Goal: Communication & Community: Answer question/provide support

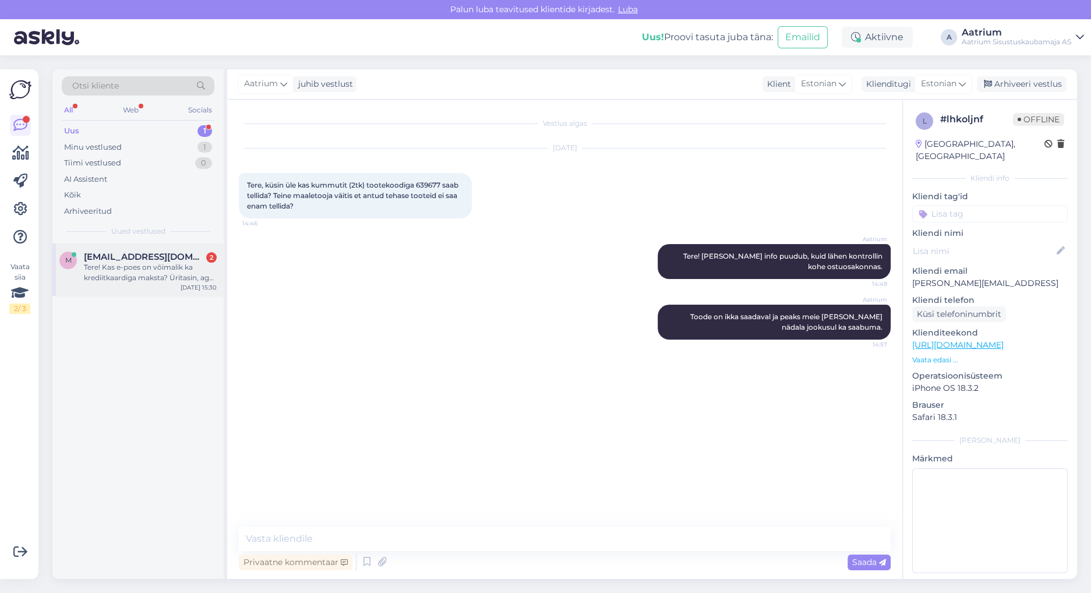
click at [163, 274] on div "Tere! Kas e-poes on võimalik ka krediitkaardiga maksta? Üritasin, aga kahjuks l…" at bounding box center [150, 272] width 133 height 21
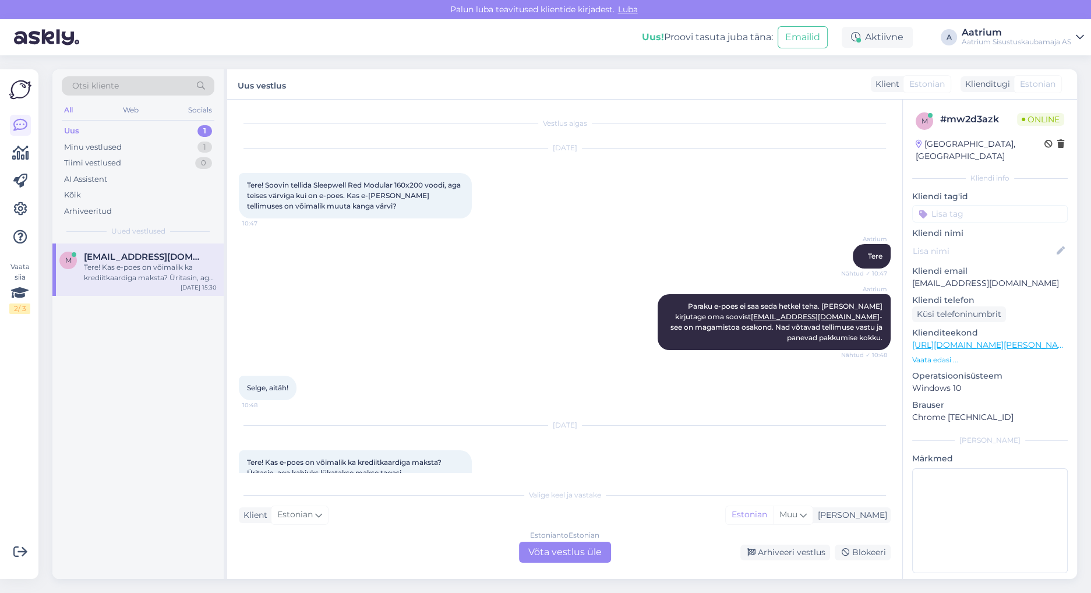
scroll to position [15, 0]
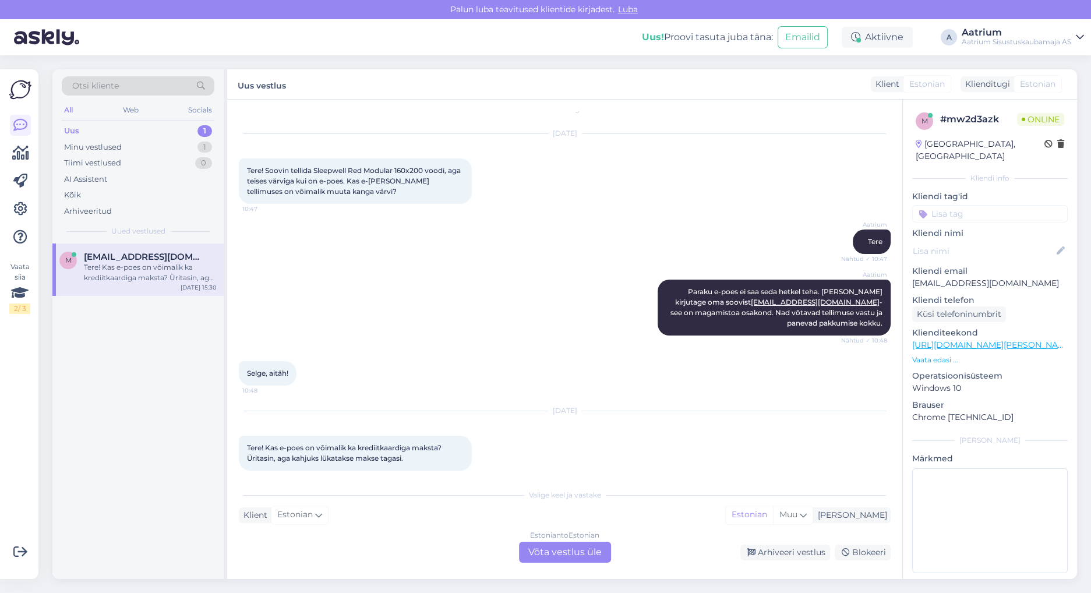
click at [557, 554] on div "Estonian to Estonian Võta vestlus üle" at bounding box center [565, 552] width 92 height 21
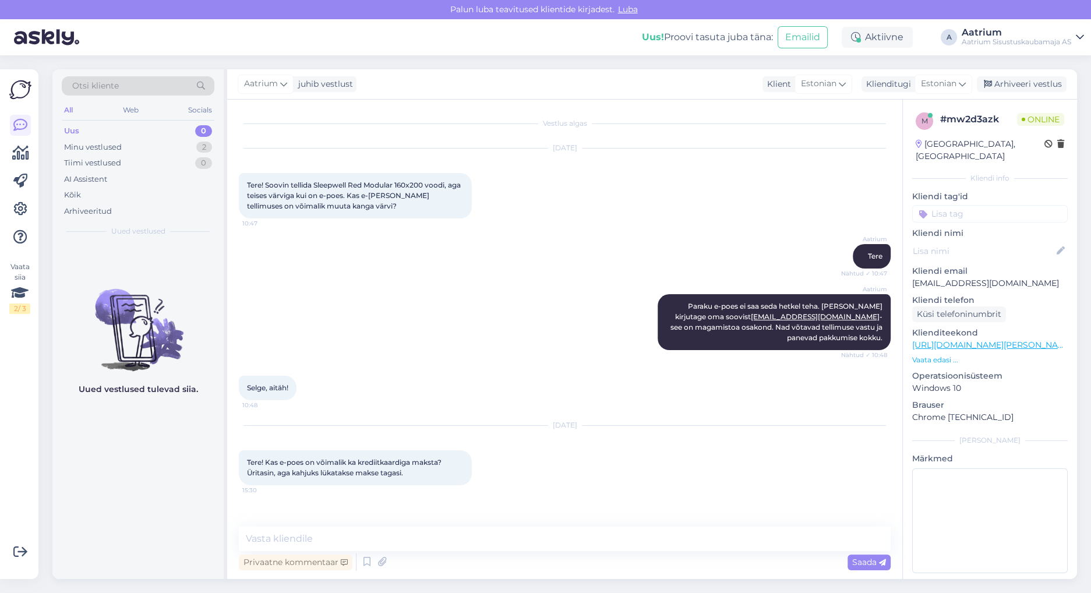
click at [289, 521] on div "Vestlus algas [DATE] Tere! Soovin tellida Sleepwell Red Modular 160x200 voodi, …" at bounding box center [564, 339] width 675 height 479
click at [260, 536] on textarea at bounding box center [565, 539] width 652 height 24
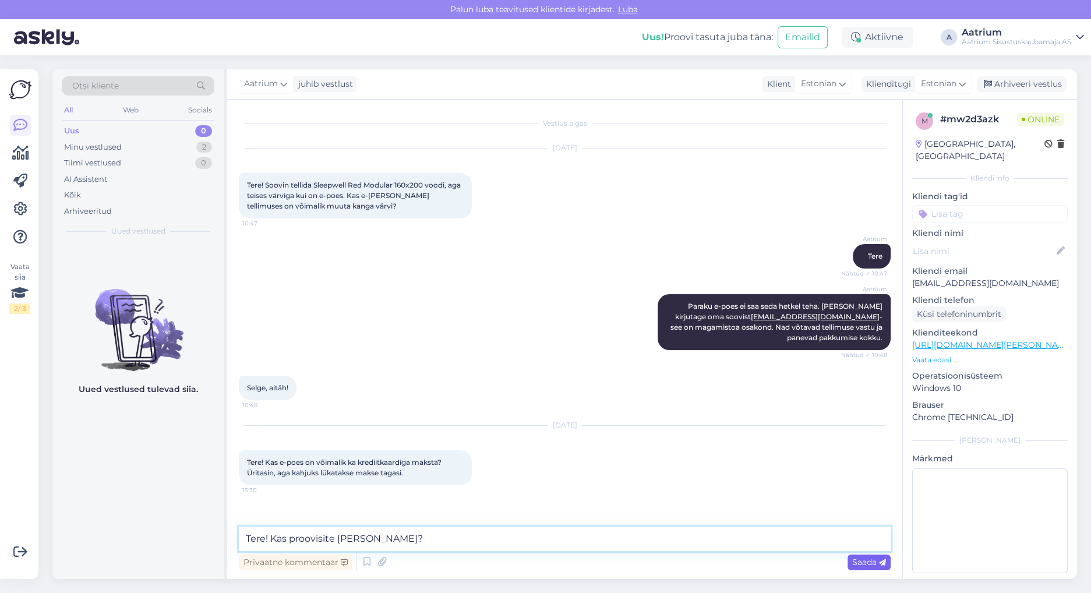
type textarea "Tere! Kas proovisite [PERSON_NAME]?"
click at [861, 560] on span "Saada" at bounding box center [869, 562] width 34 height 10
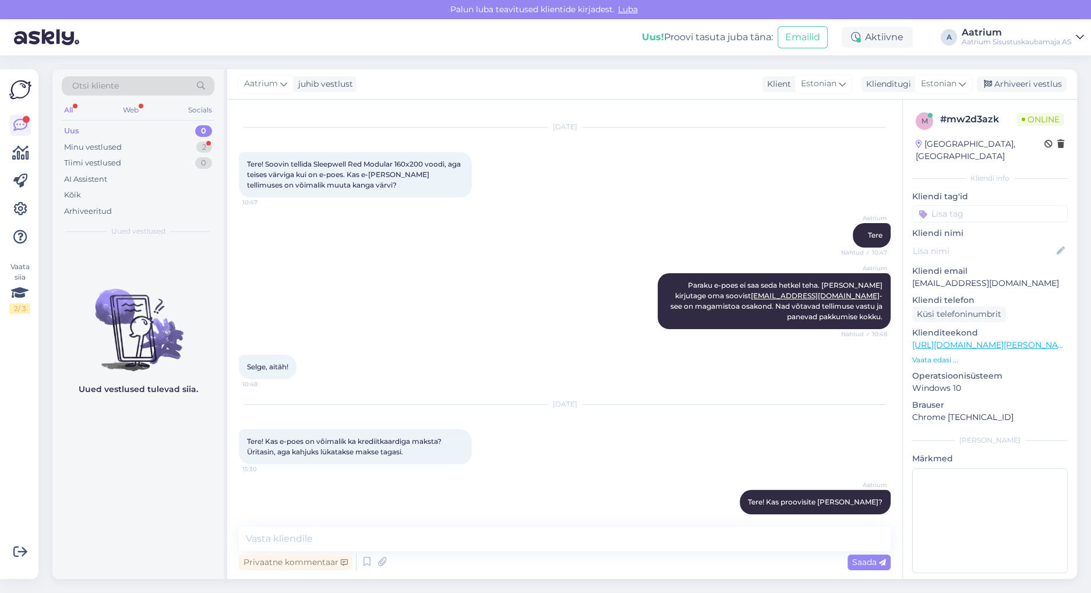
scroll to position [72, 0]
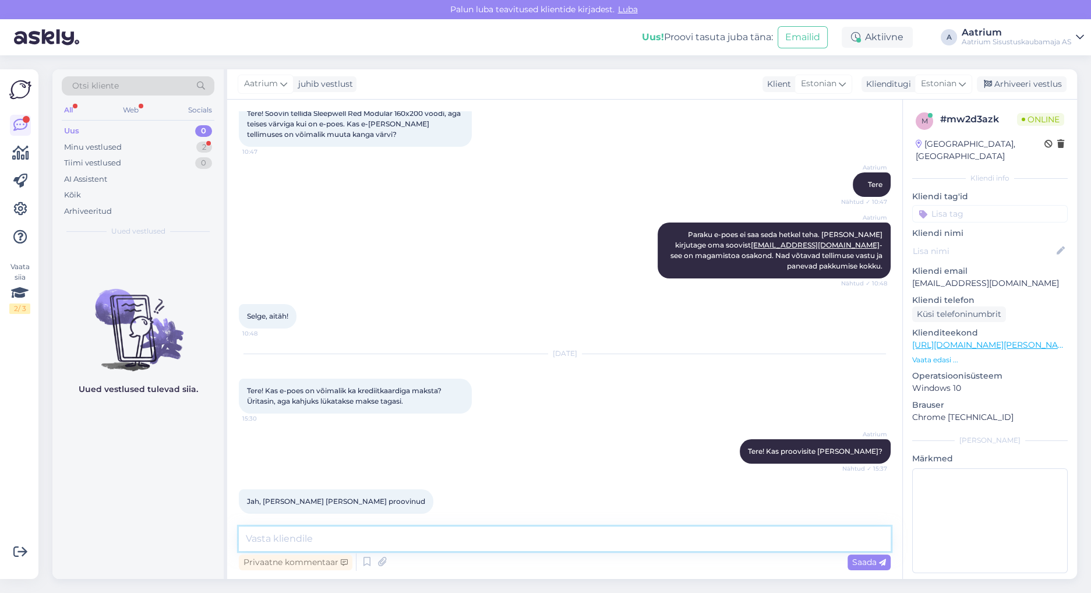
click at [391, 538] on textarea at bounding box center [565, 539] width 652 height 24
click at [438, 538] on textarea "Ehk on mingi ajutine tõrge." at bounding box center [565, 539] width 652 height 24
click at [534, 538] on textarea "Ehk on mingi ajutine tõrge. [PERSON_NAME] on tehtud makseid [PERSON_NAME]..." at bounding box center [565, 539] width 652 height 24
type textarea "Ehk on mingi ajutine tõrge. [PERSON_NAME] on tehtud makseid [PERSON_NAME] kredi…"
click at [877, 566] on span "Saada" at bounding box center [869, 562] width 34 height 10
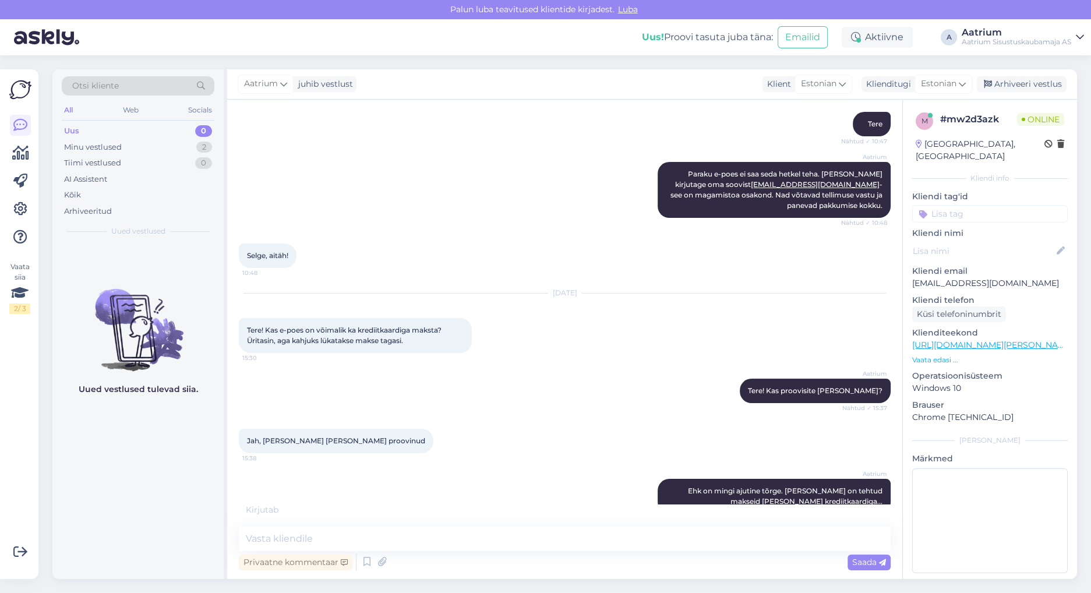
scroll to position [193, 0]
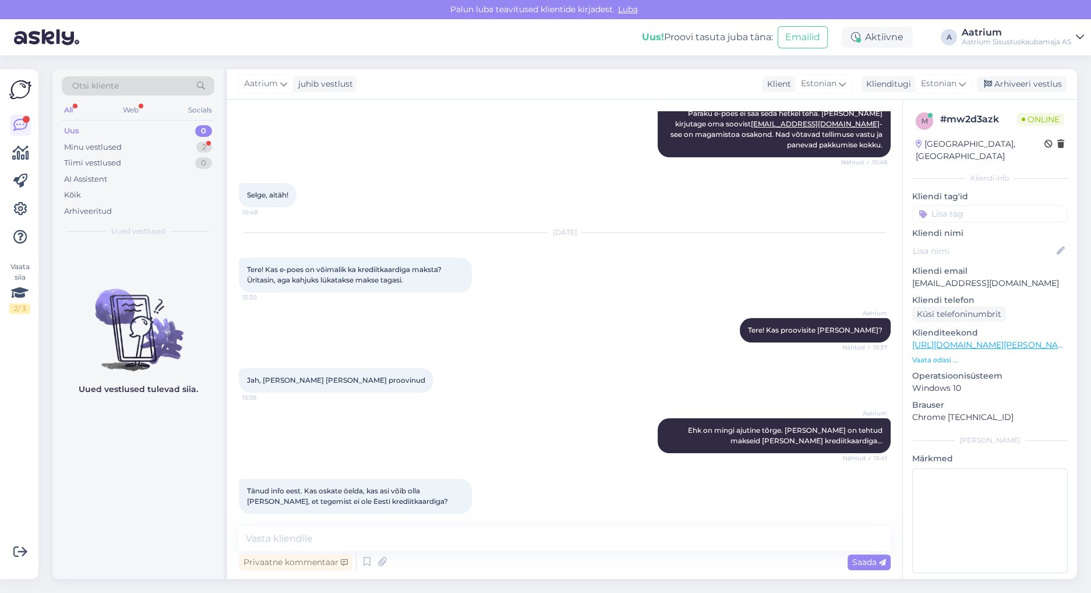
click at [296, 427] on div "Aatrium Ehk on mingi ajutine tõrge. [PERSON_NAME] on tehtud makseid [PERSON_NAM…" at bounding box center [565, 435] width 652 height 61
click at [379, 536] on textarea at bounding box center [565, 539] width 652 height 24
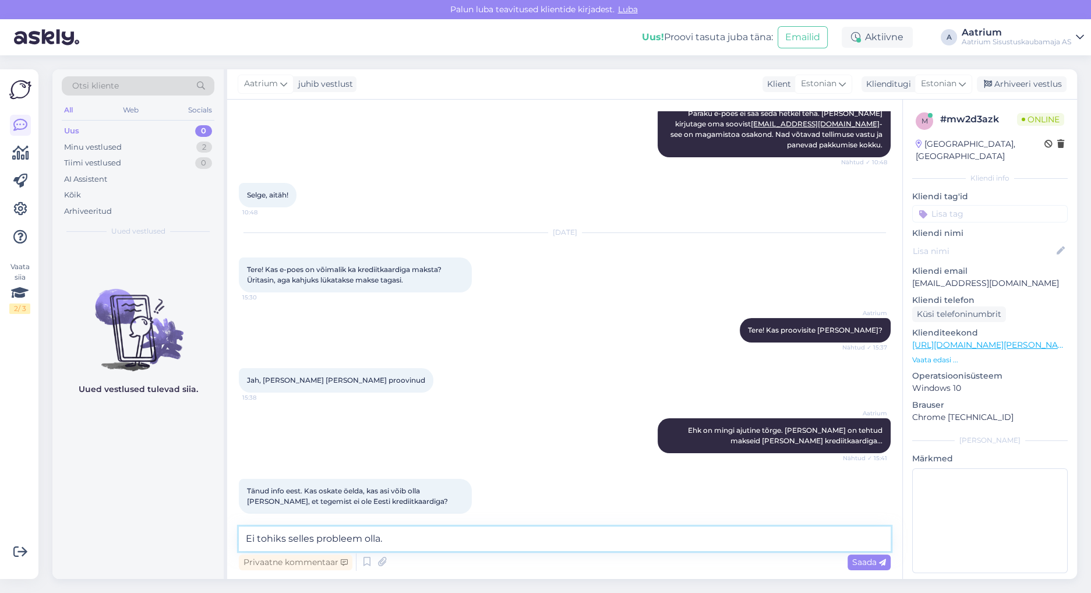
click at [294, 534] on textarea "Ei tohiks selles probleem olla." at bounding box center [565, 539] width 652 height 24
click at [277, 536] on textarea "Selles probleem olla." at bounding box center [565, 539] width 652 height 24
type textarea "[PERSON_NAME] tohiks probleem olla."
click at [864, 568] on div "Saada" at bounding box center [868, 562] width 43 height 16
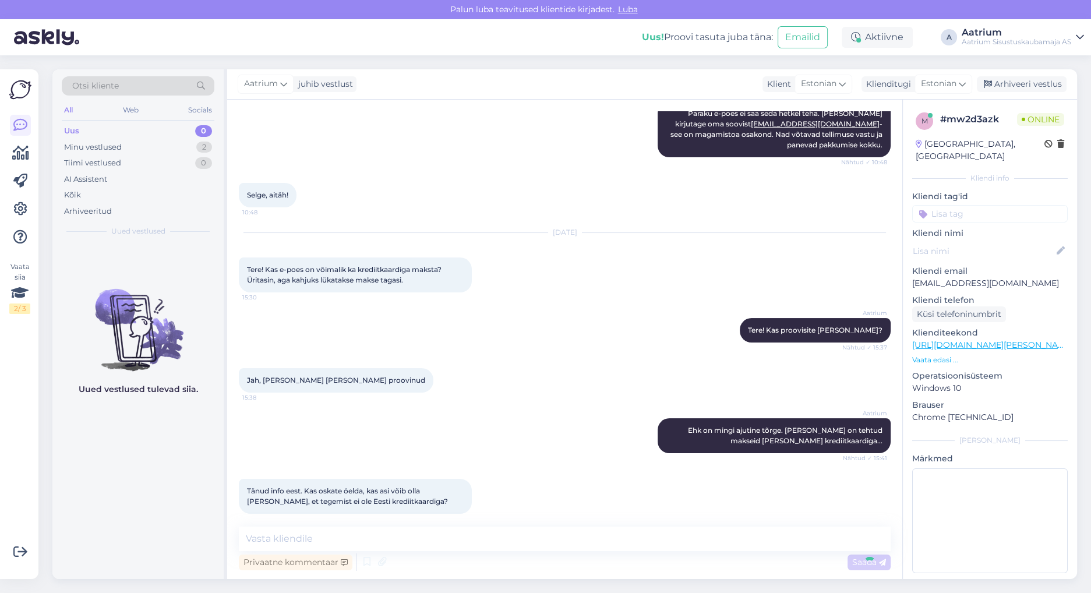
scroll to position [242, 0]
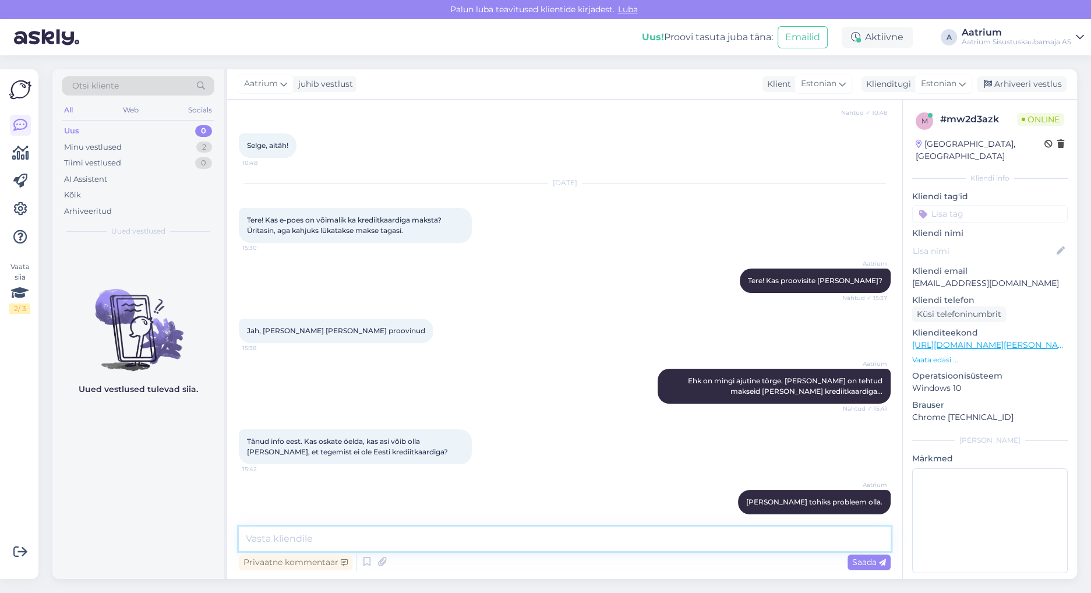
click at [333, 541] on textarea at bounding box center [565, 539] width 652 height 24
type textarea "P"
type textarea "U"
type textarea "P"
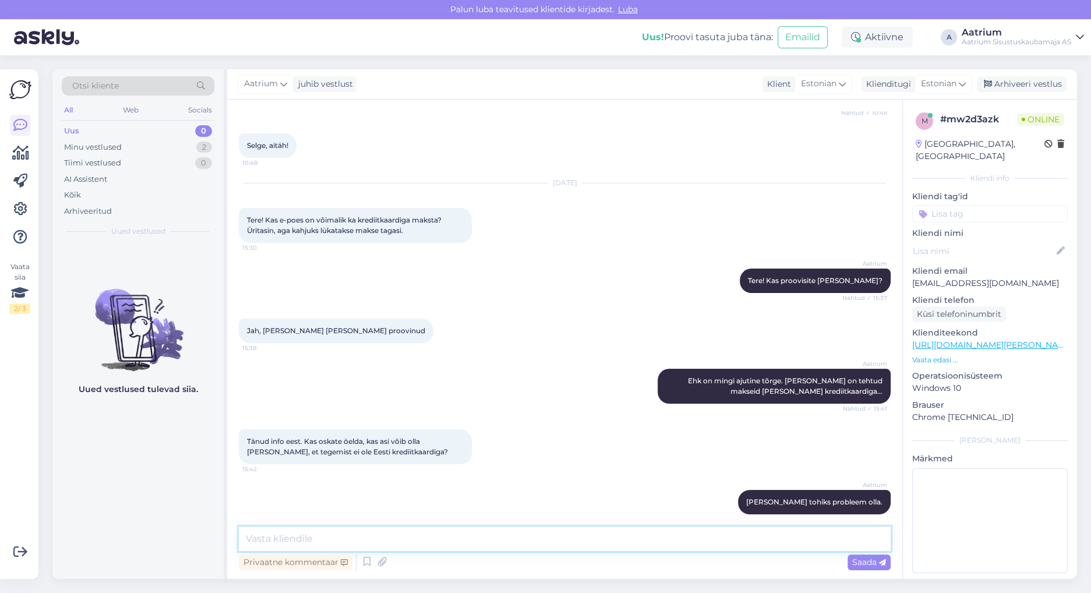
type textarea "N"
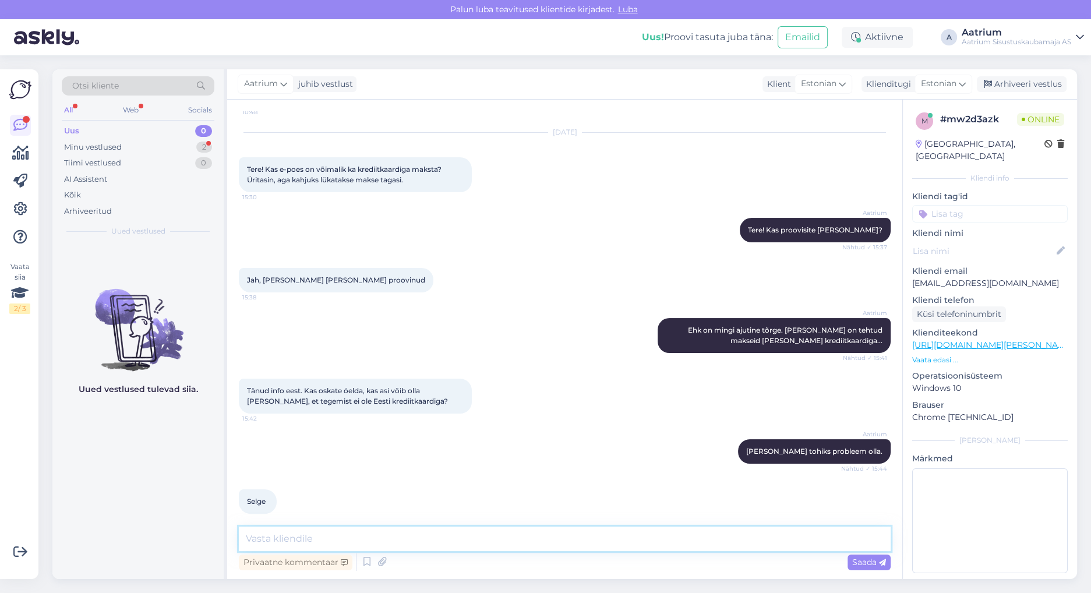
click at [294, 543] on textarea at bounding box center [565, 539] width 652 height 24
paste textarea "1047506"
type textarea "Kas tegite tellimuse 1047506?"
click at [856, 561] on span "Saada" at bounding box center [869, 562] width 34 height 10
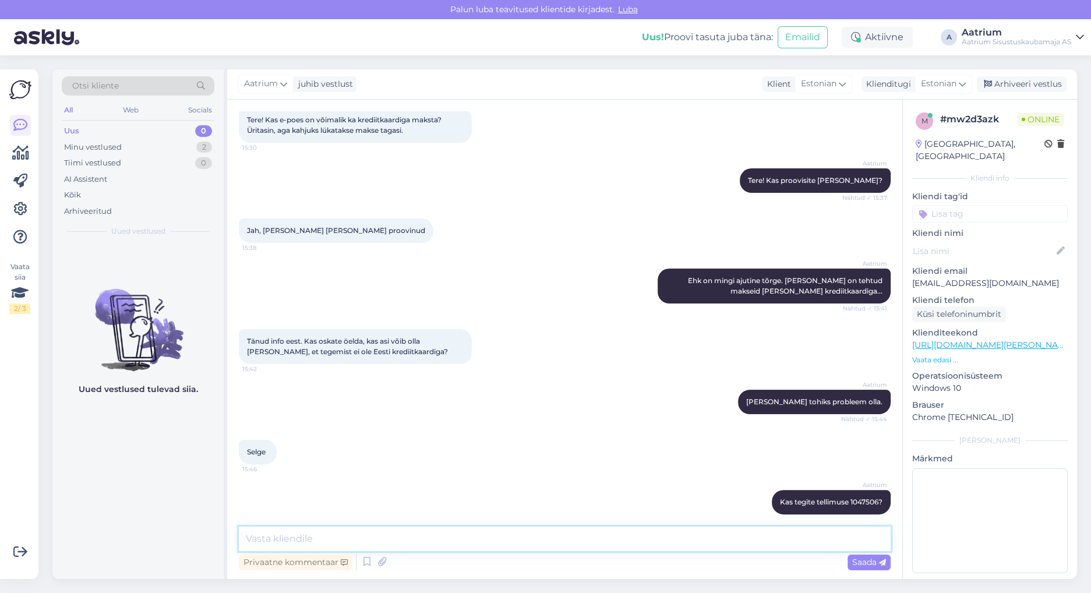
click at [378, 538] on textarea at bounding box center [565, 539] width 652 height 24
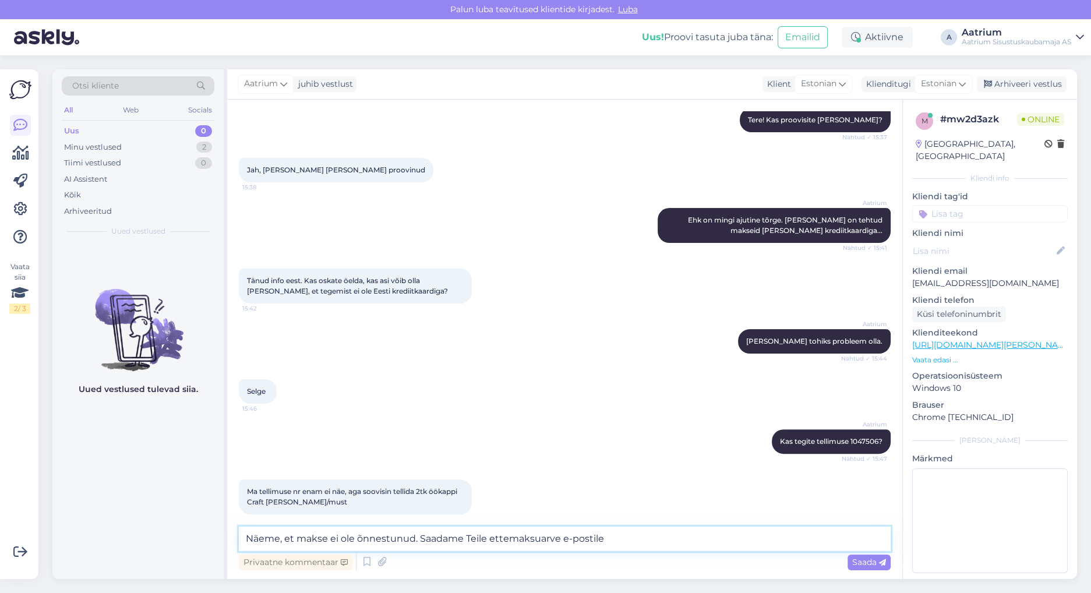
click at [248, 536] on textarea "Näeme, et makse ei ole õnnestunud. Saadame Teile ettemaksuarve e-postile" at bounding box center [565, 539] width 652 height 24
click at [273, 533] on textarea "Jah, Näeme, et makse ei ole õnnestunud. Saadame Teile ettemaksuarve e-postile" at bounding box center [565, 539] width 652 height 24
click at [630, 540] on textarea "Jah, näeme, et makse ei ole õnnestunud. Saadame Teile ettemaksuarve e-postile" at bounding box center [565, 539] width 652 height 24
type textarea "Jah, näeme, et makse ei ole õnnestunud. Saadame Teile ettemaksuarve e-postile."
click at [863, 564] on span "Saada" at bounding box center [869, 562] width 34 height 10
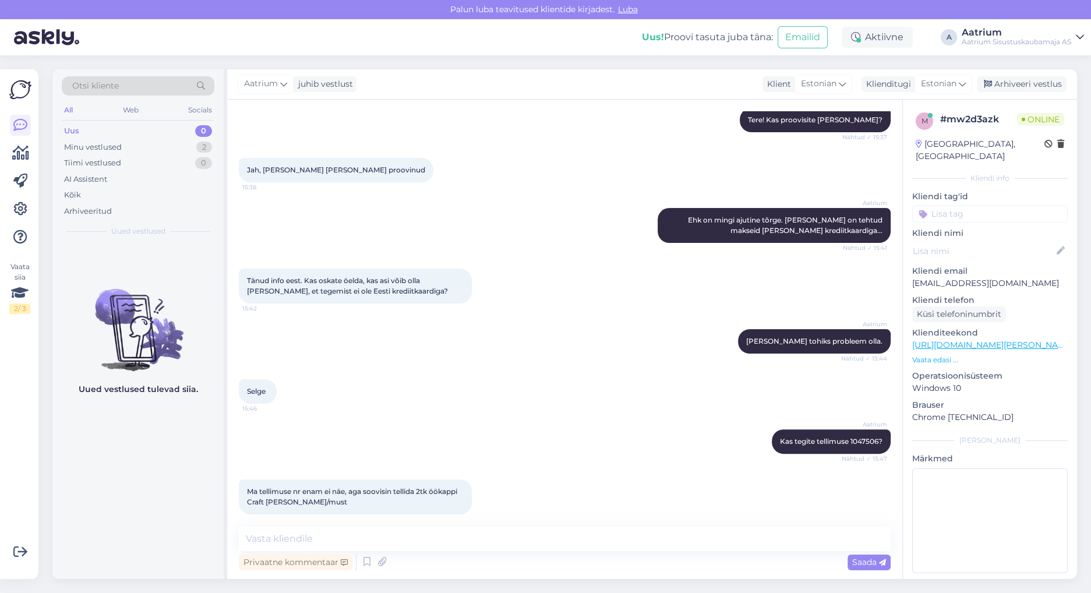
scroll to position [464, 0]
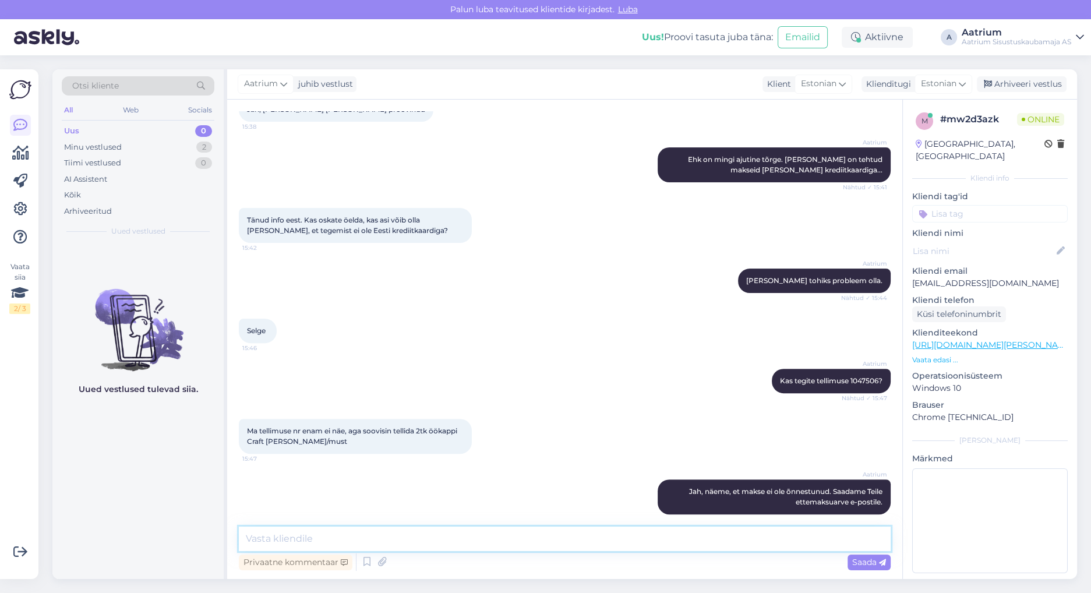
click at [559, 545] on textarea at bounding box center [565, 539] width 652 height 24
type textarea "Kontrollime igaks juhuks e-[PERSON_NAME] maksekeskkonda."
click at [850, 561] on div "Saada" at bounding box center [868, 562] width 43 height 16
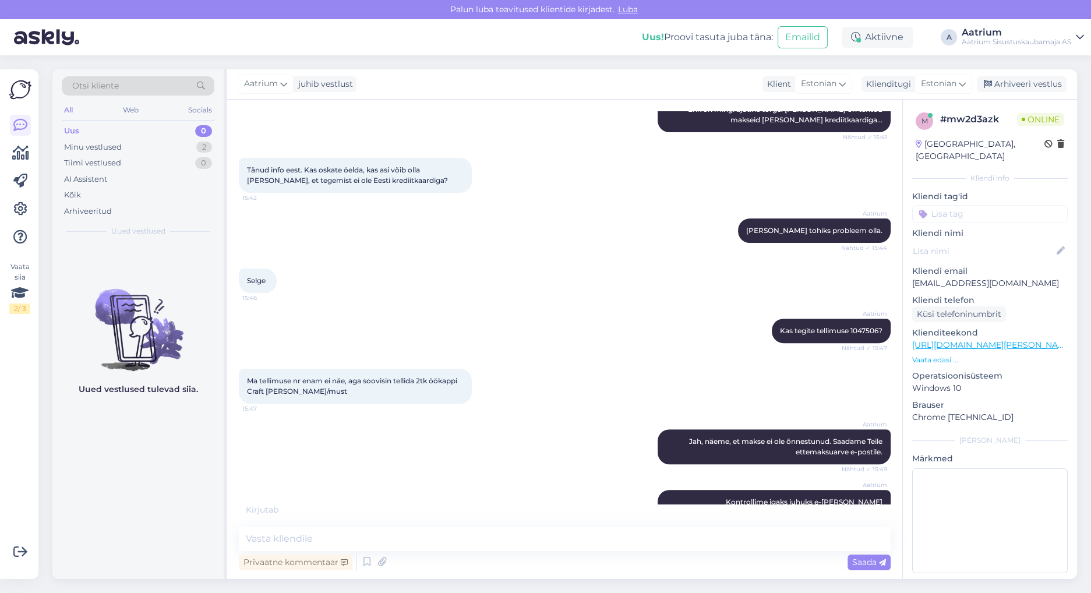
scroll to position [564, 0]
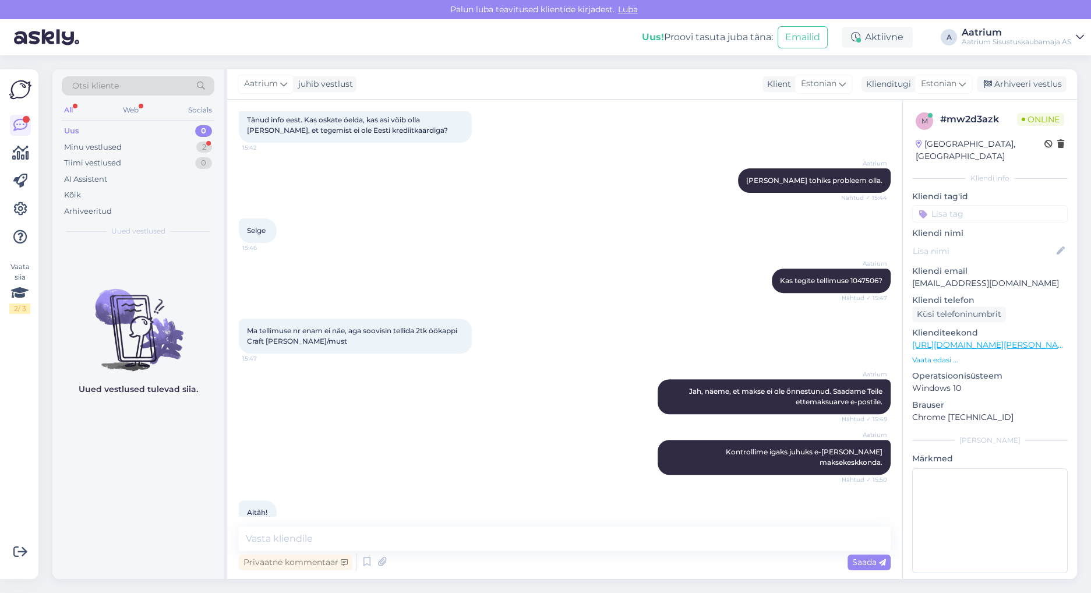
click at [292, 370] on div "Aatrium Jah, näeme, et makse ei ole õnnestunud. Saadame Teile ettemaksuarve e-p…" at bounding box center [565, 396] width 652 height 61
click at [482, 543] on textarea at bounding box center [565, 539] width 652 height 24
type textarea "Palun!"
click at [864, 564] on span "Saada" at bounding box center [869, 562] width 34 height 10
